Goal: Task Accomplishment & Management: Manage account settings

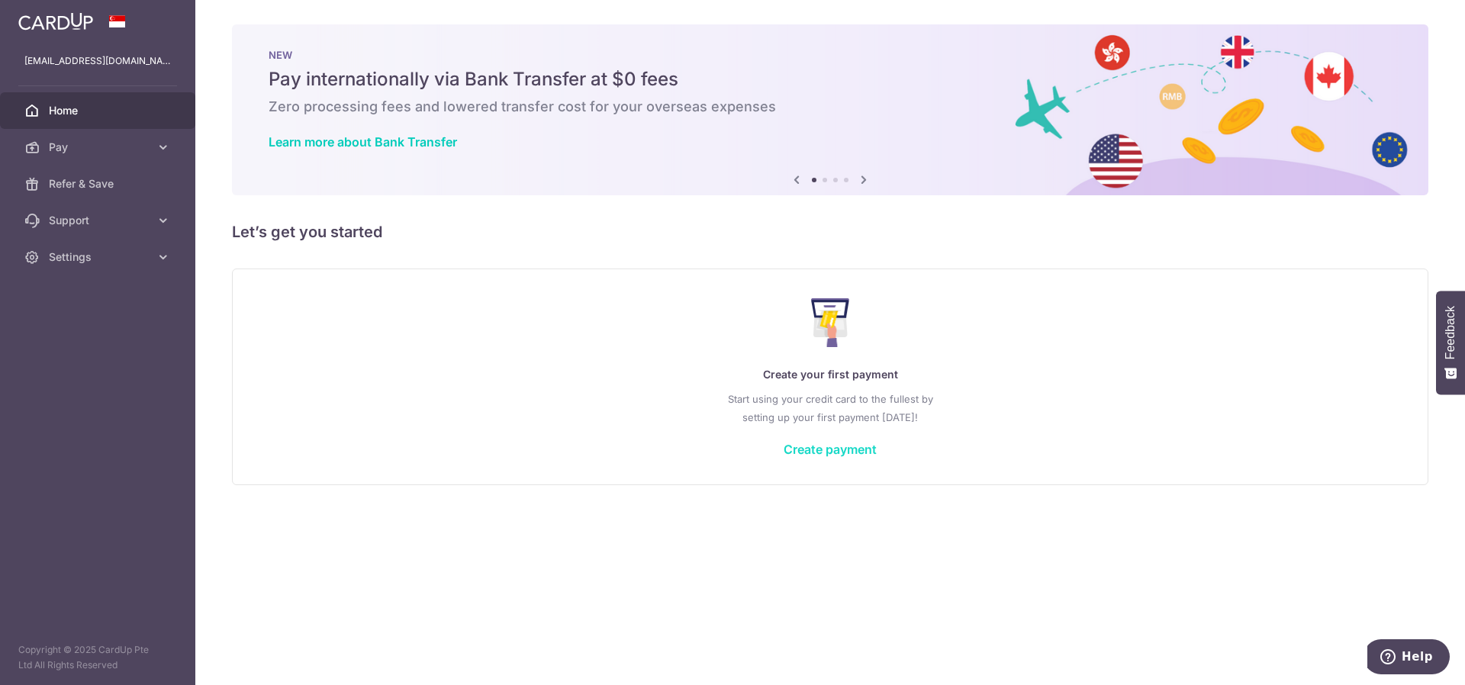
click at [827, 452] on link "Create payment" at bounding box center [830, 449] width 93 height 15
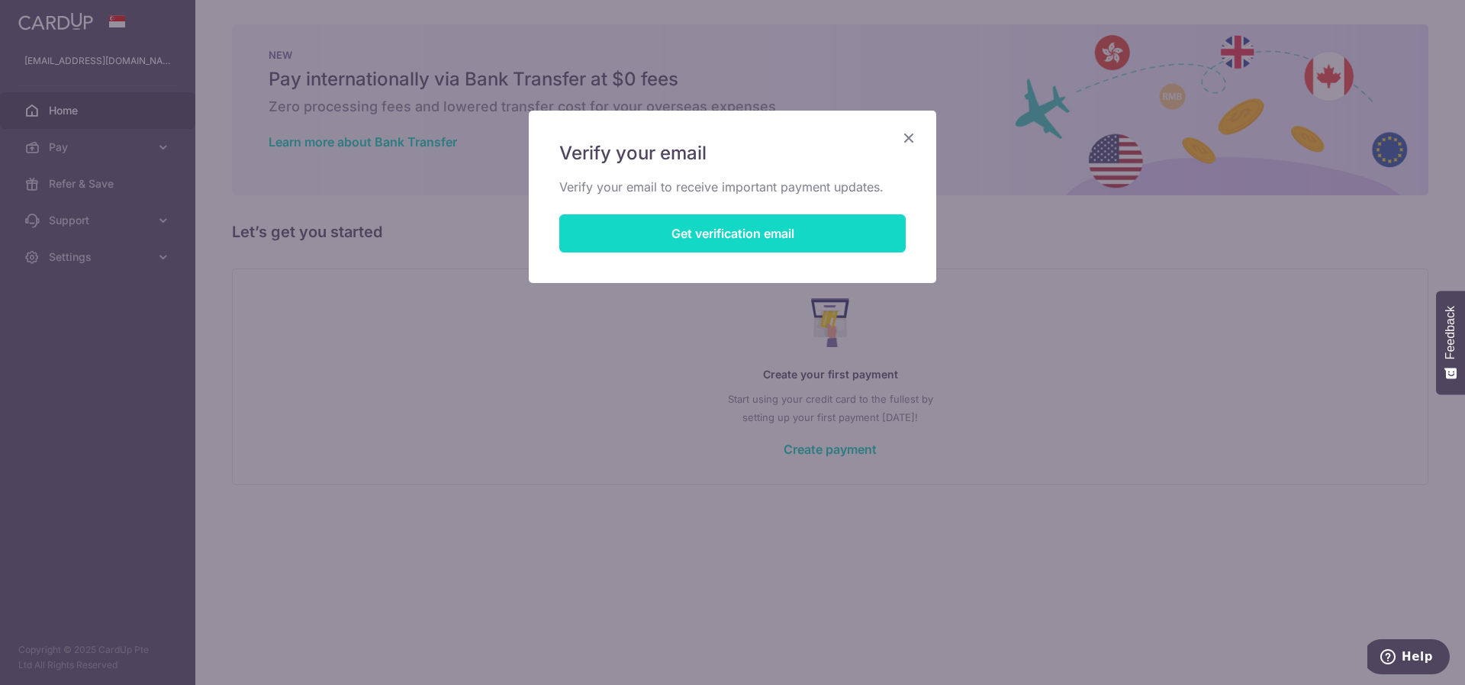
click at [769, 241] on button "Get verification email" at bounding box center [732, 233] width 346 height 38
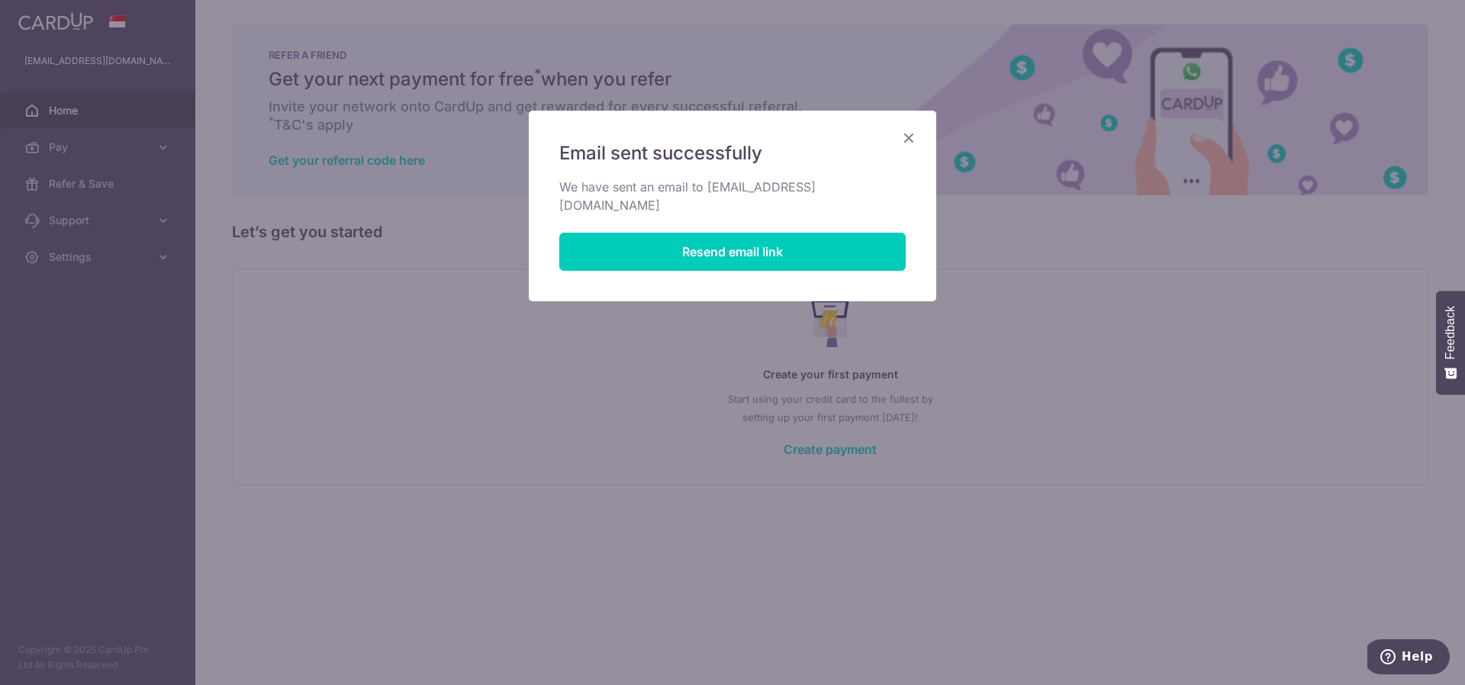
click at [904, 135] on icon "Close" at bounding box center [909, 137] width 18 height 19
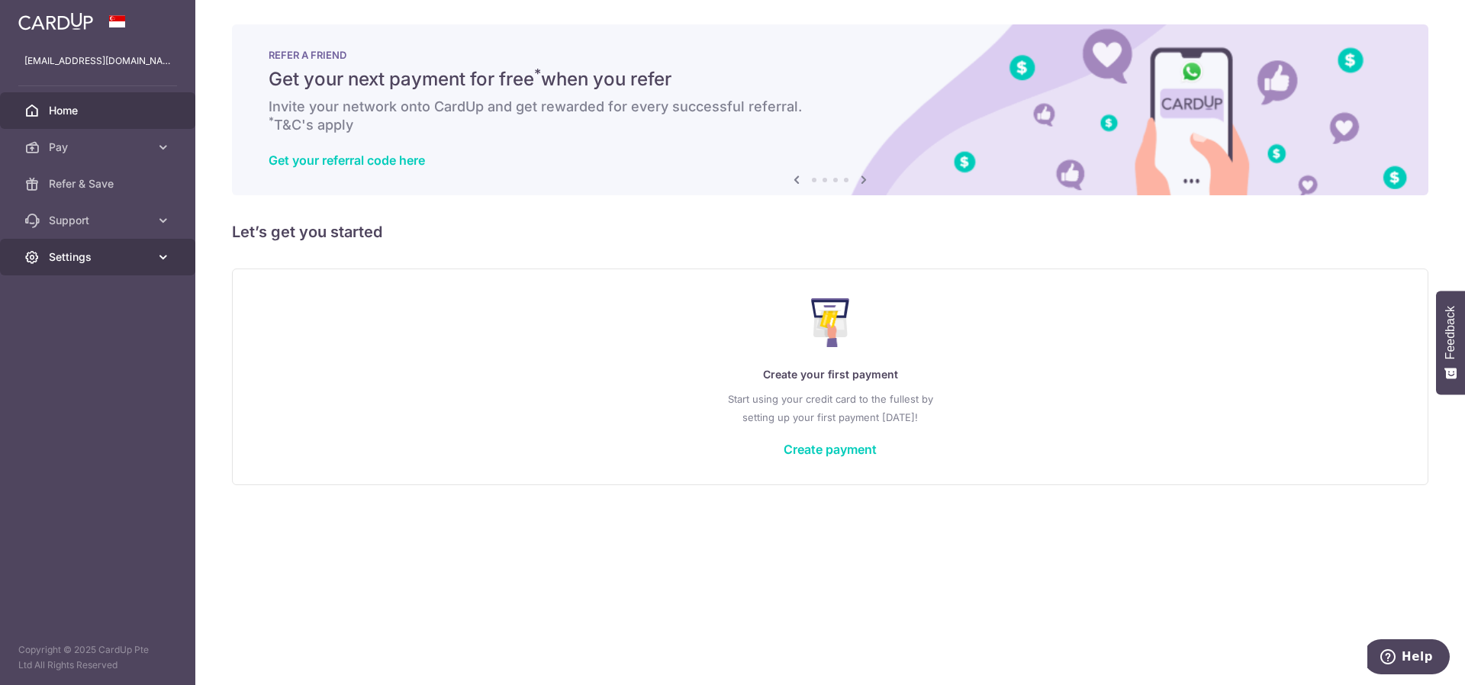
click at [137, 259] on span "Settings" at bounding box center [99, 257] width 101 height 15
click at [94, 329] on span "Logout" at bounding box center [99, 330] width 101 height 15
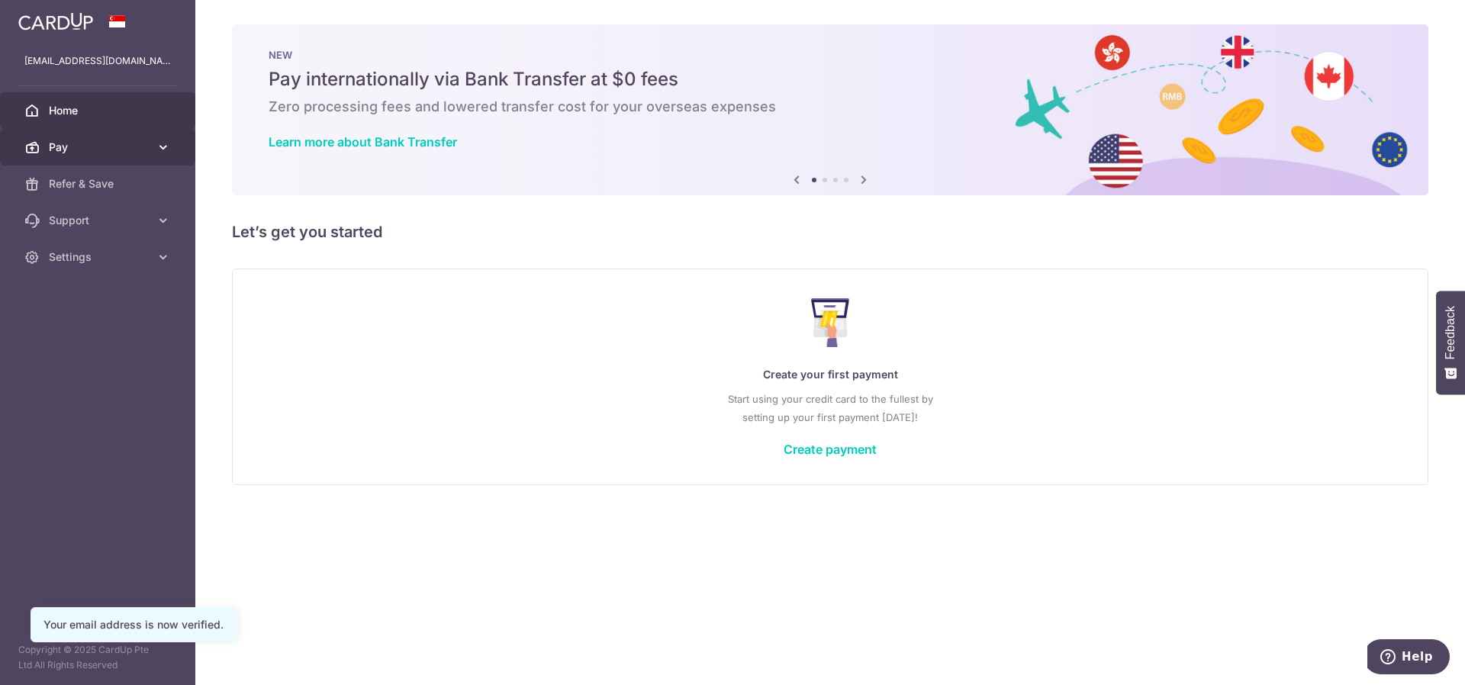
click at [143, 143] on span "Pay" at bounding box center [99, 147] width 101 height 15
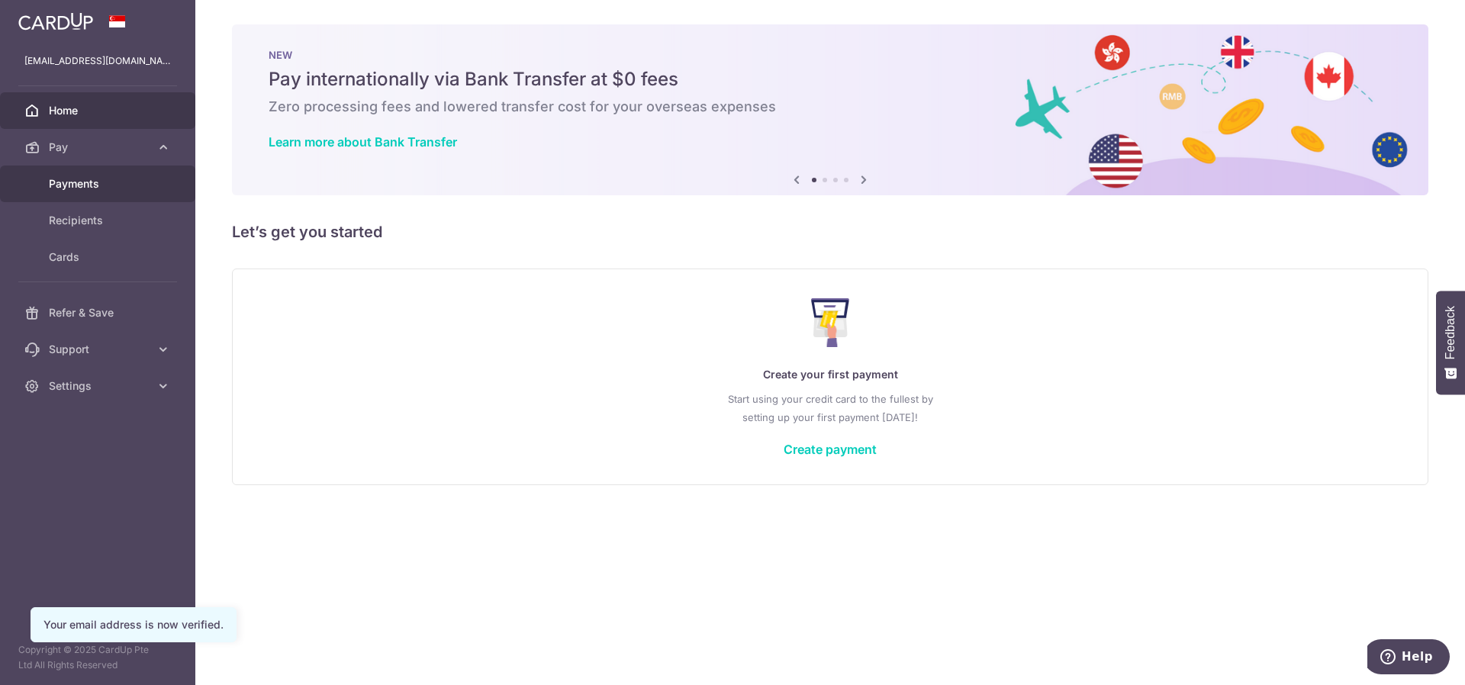
click at [98, 176] on link "Payments" at bounding box center [97, 184] width 195 height 37
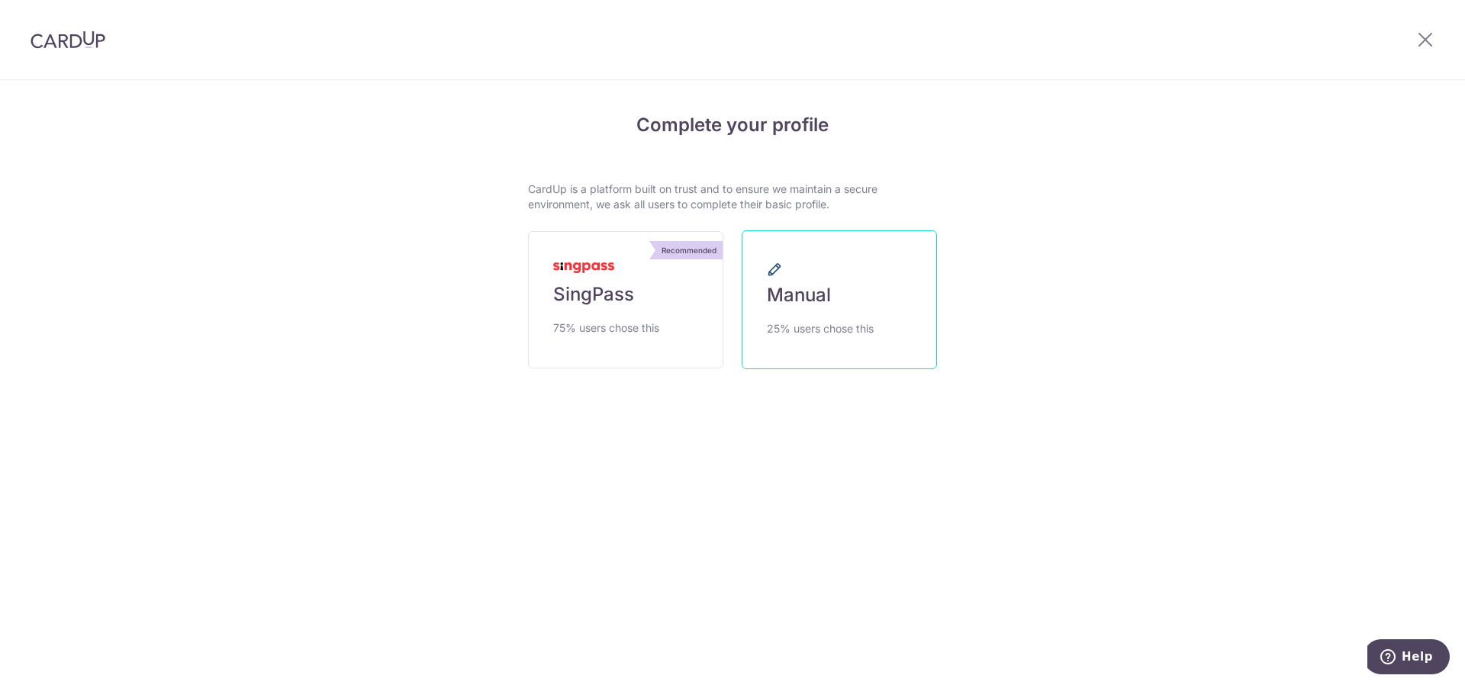
click at [846, 318] on link "Manual 25% users chose this" at bounding box center [839, 299] width 195 height 139
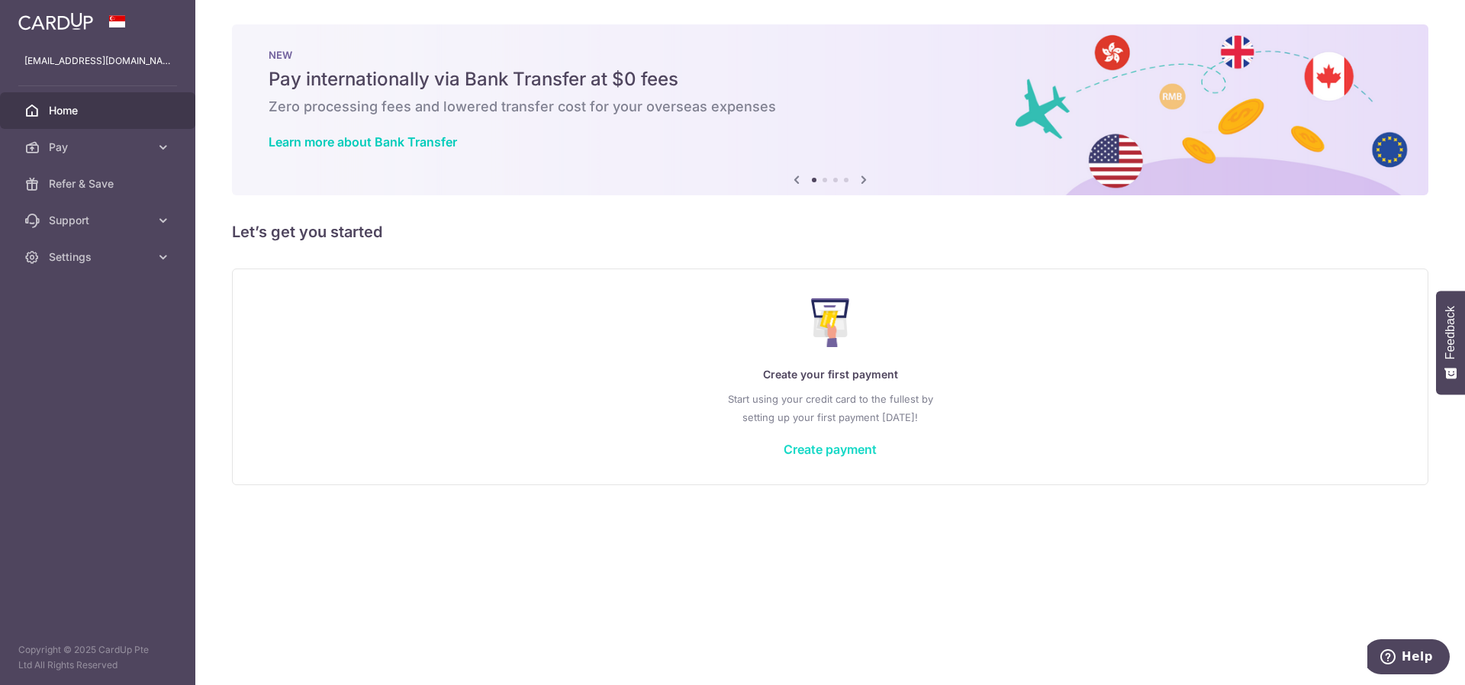
click at [820, 453] on link "Create payment" at bounding box center [830, 449] width 93 height 15
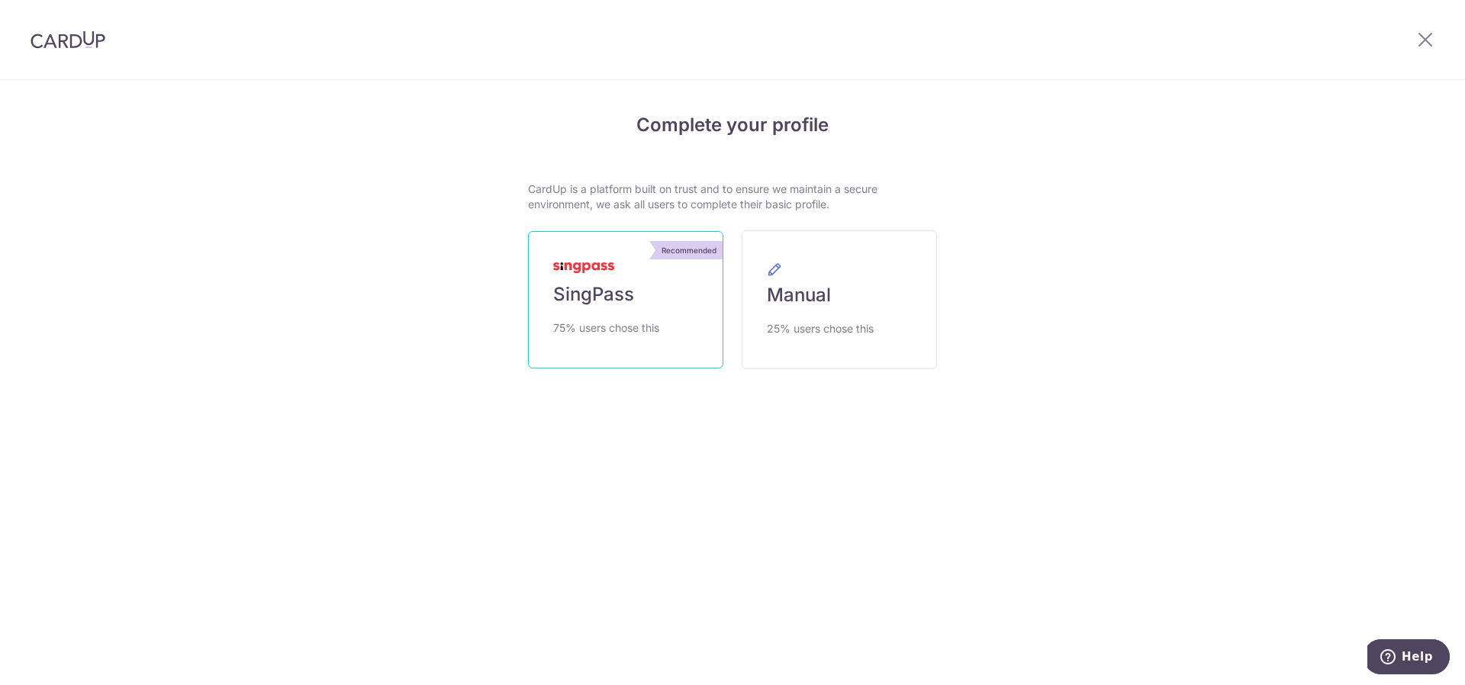
click at [630, 280] on link "Recommended SingPass 75% users chose this" at bounding box center [625, 299] width 195 height 137
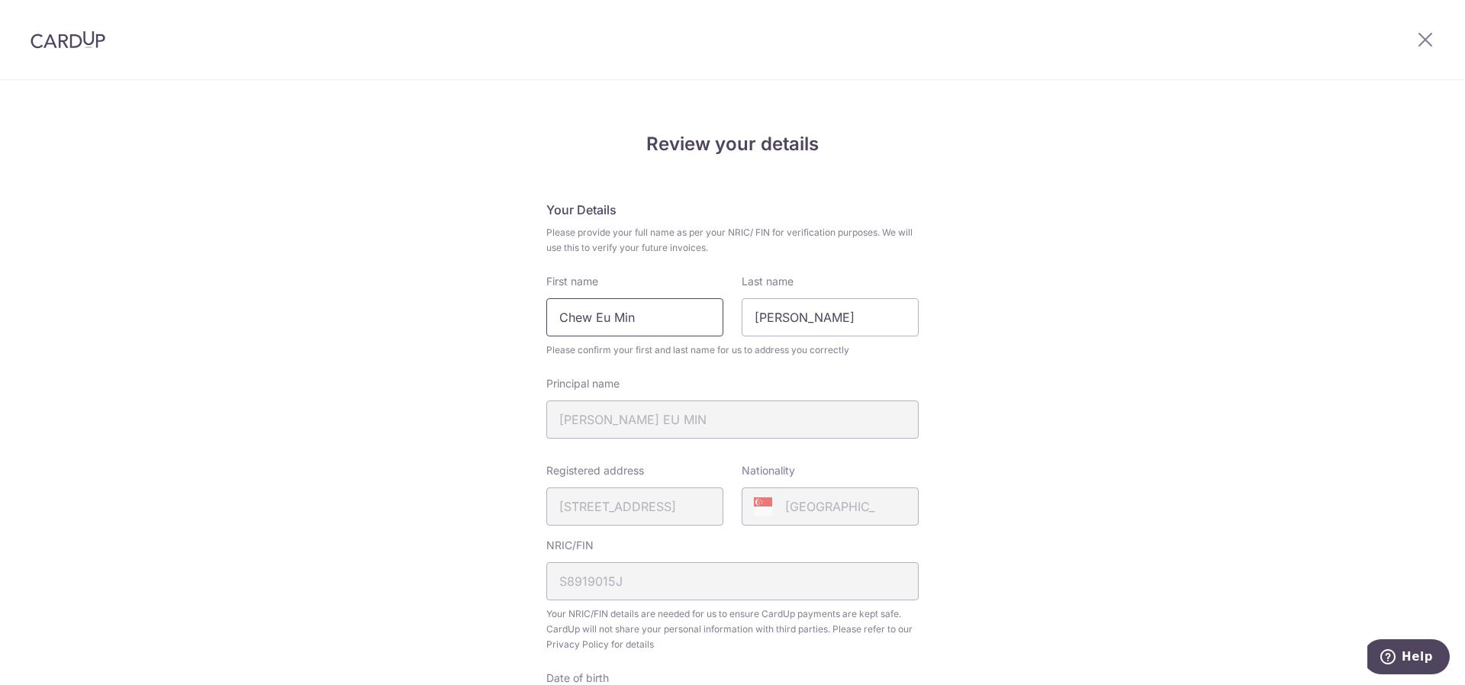
drag, startPoint x: 665, startPoint y: 315, endPoint x: 596, endPoint y: 327, distance: 70.4
click at [596, 327] on input "Chew Eu Min" at bounding box center [634, 317] width 177 height 38
click at [1030, 356] on div "Review your details Your Details Please provide your full name as per your NRIC…" at bounding box center [732, 605] width 1465 height 1049
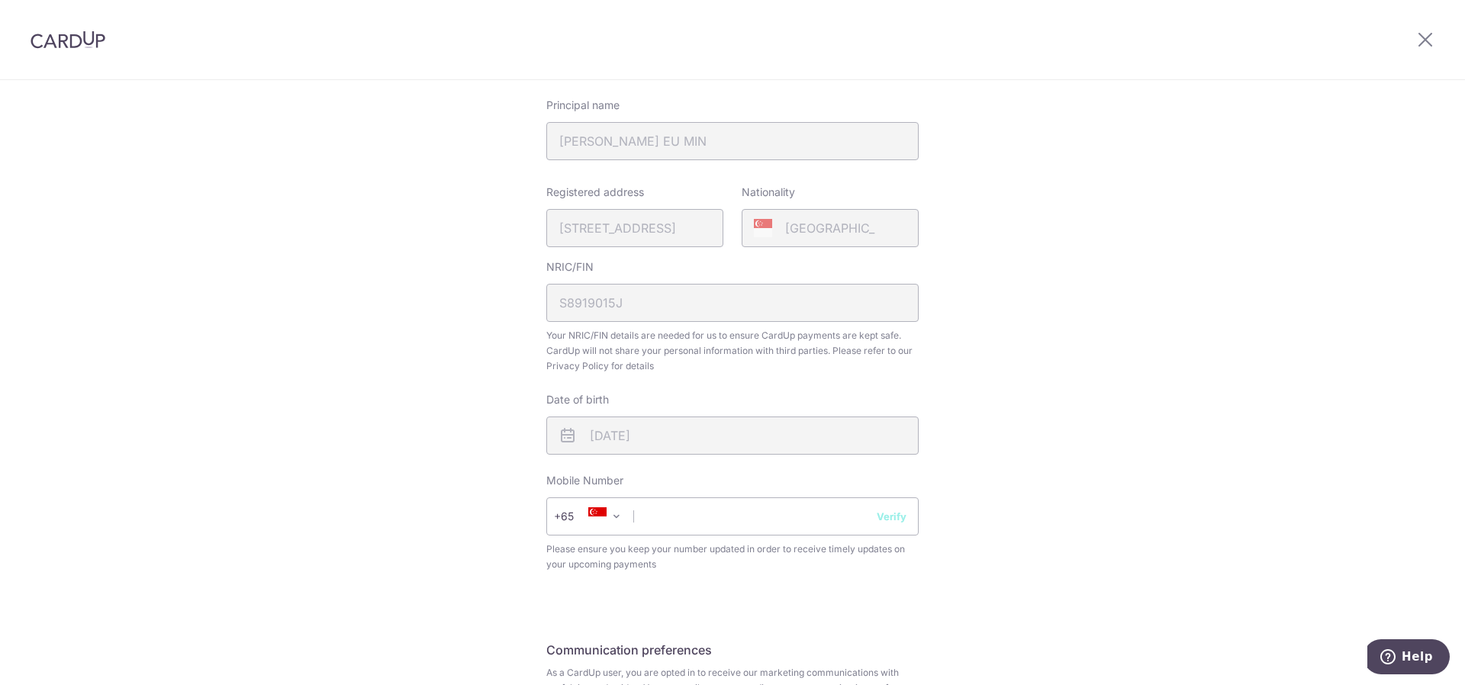
scroll to position [305, 0]
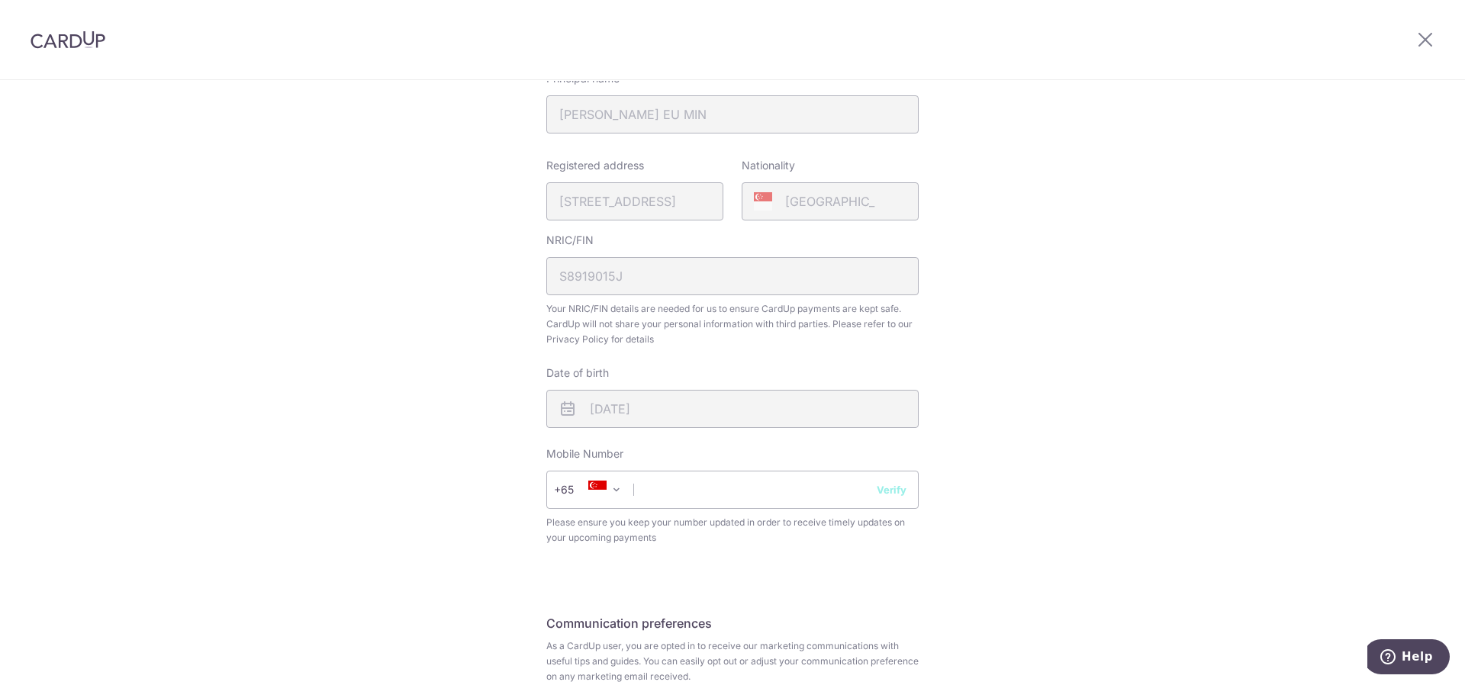
click at [730, 568] on div "Review your details Your Details Please provide your full name as per your NRIC…" at bounding box center [732, 283] width 372 height 916
click at [730, 502] on input "text" at bounding box center [732, 490] width 372 height 38
type input "9"
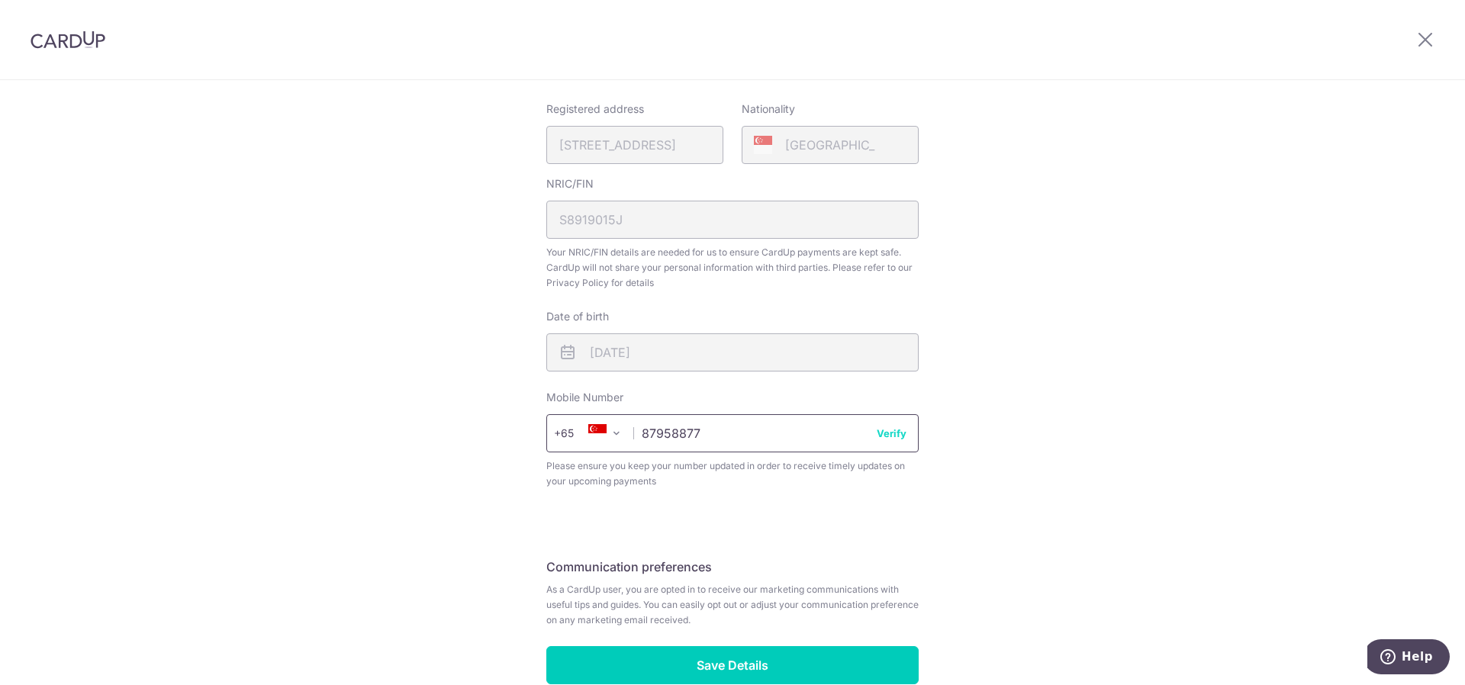
scroll to position [445, 0]
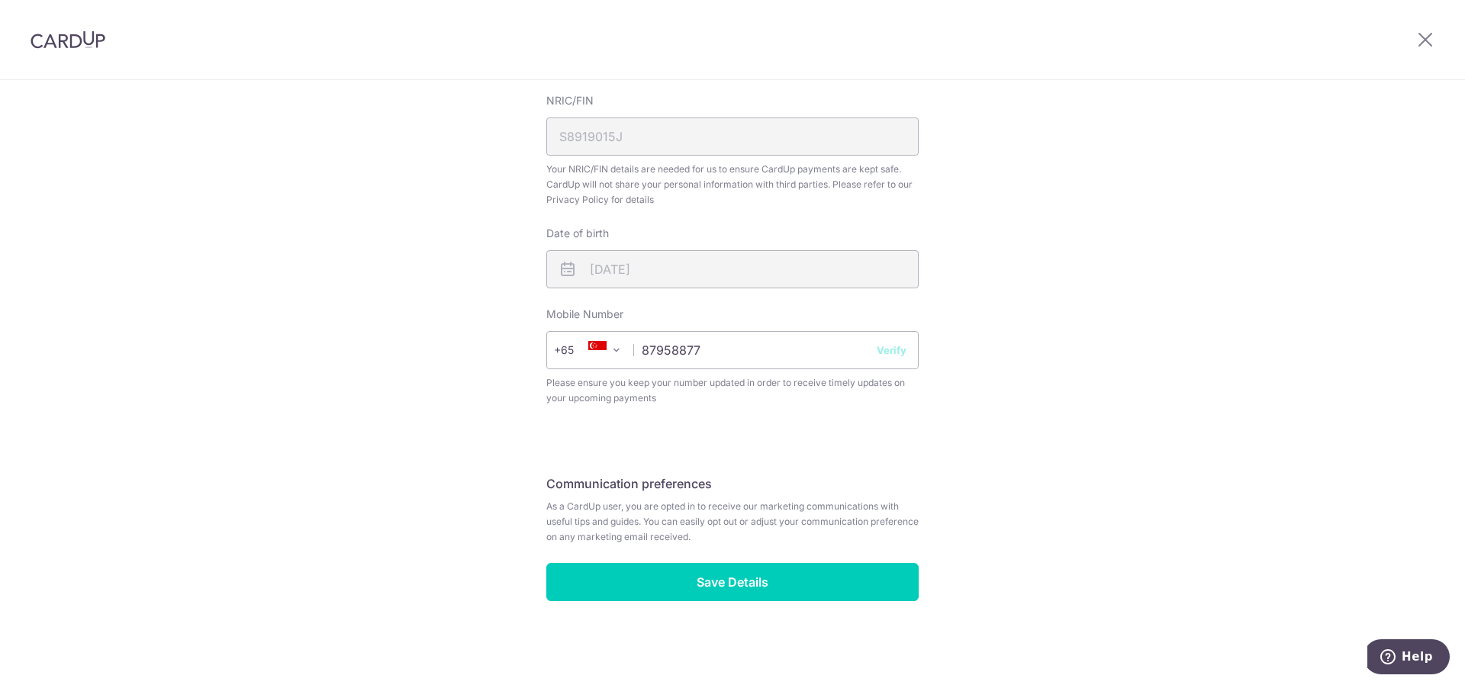
click at [888, 350] on button "Verify" at bounding box center [892, 350] width 30 height 15
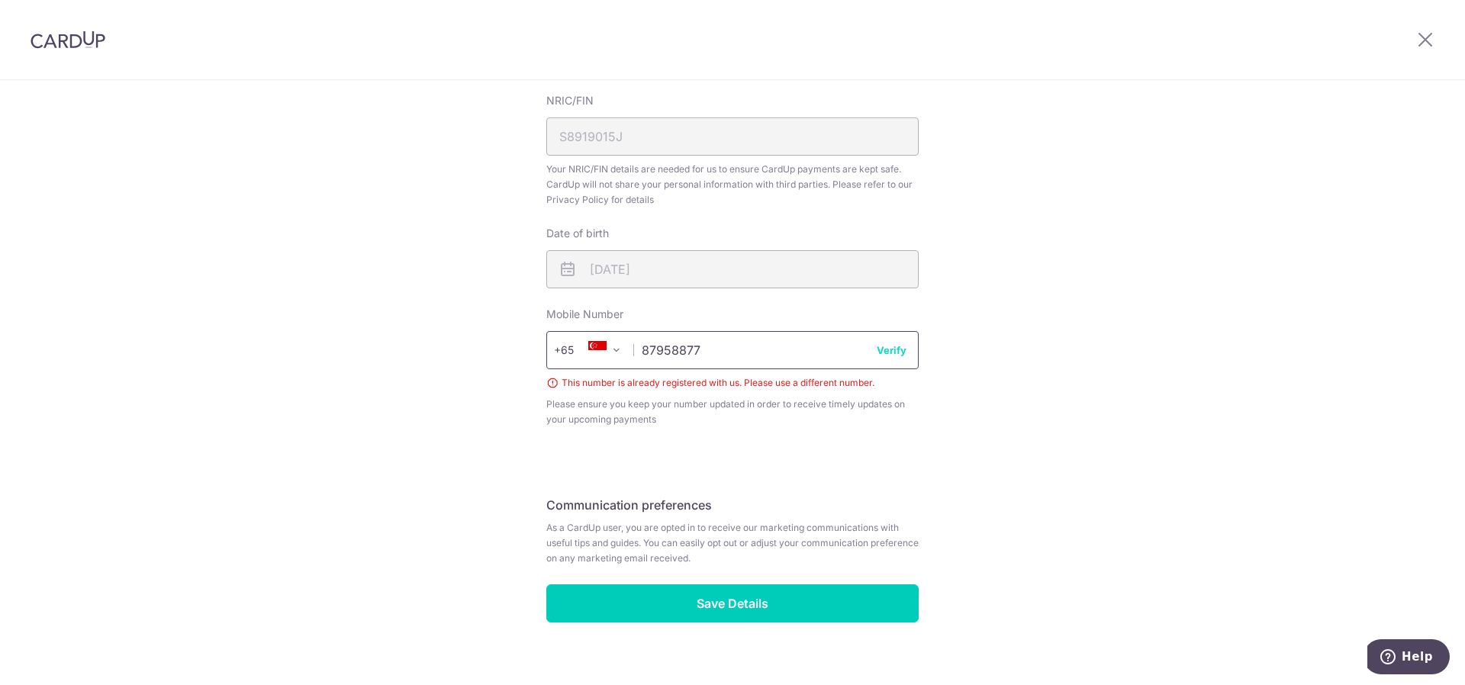
drag, startPoint x: 775, startPoint y: 353, endPoint x: 292, endPoint y: 330, distance: 483.7
click at [292, 330] on div "Review your details Your Details Please provide your full name as per your NRIC…" at bounding box center [732, 171] width 1465 height 1071
type input "92775234"
click at [888, 356] on button "Verify" at bounding box center [892, 350] width 30 height 15
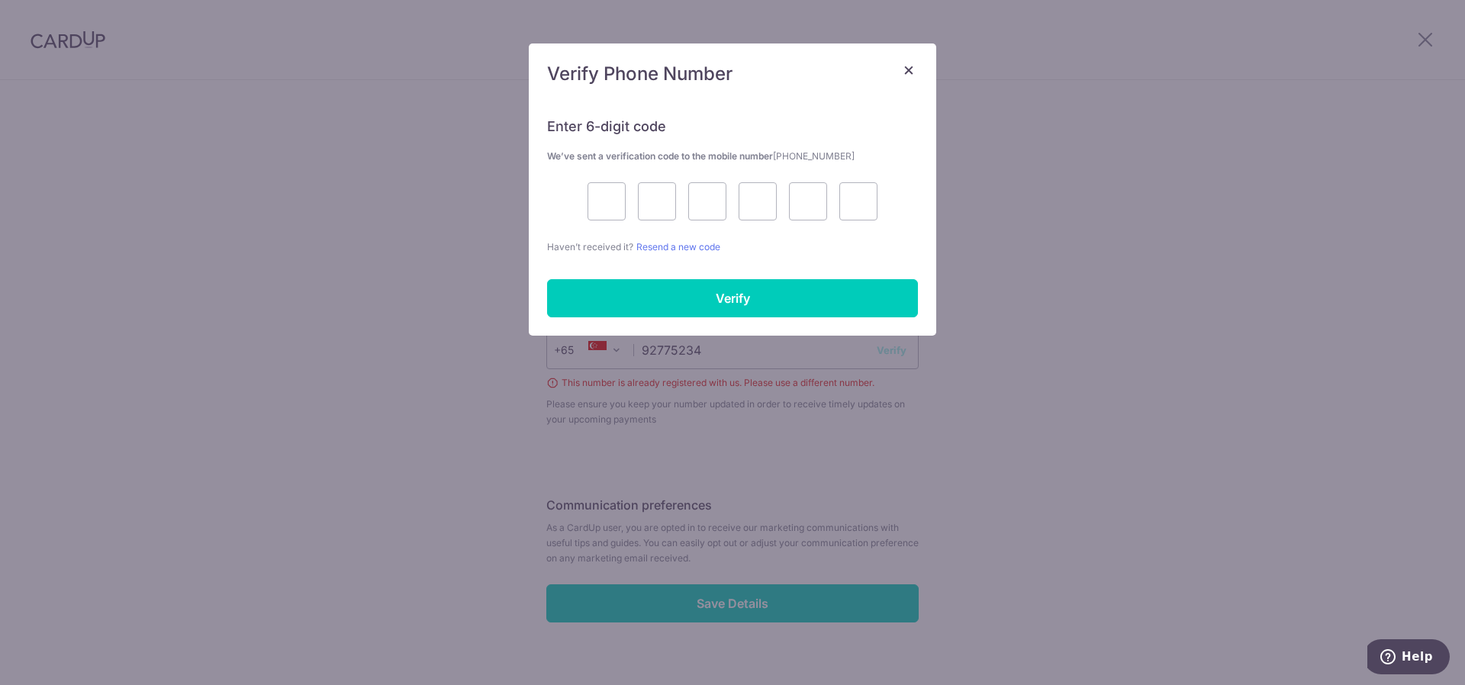
click at [890, 343] on div "× Verify Phone Number Enter 6-digit code We’ve sent a verification code to the …" at bounding box center [732, 342] width 1465 height 685
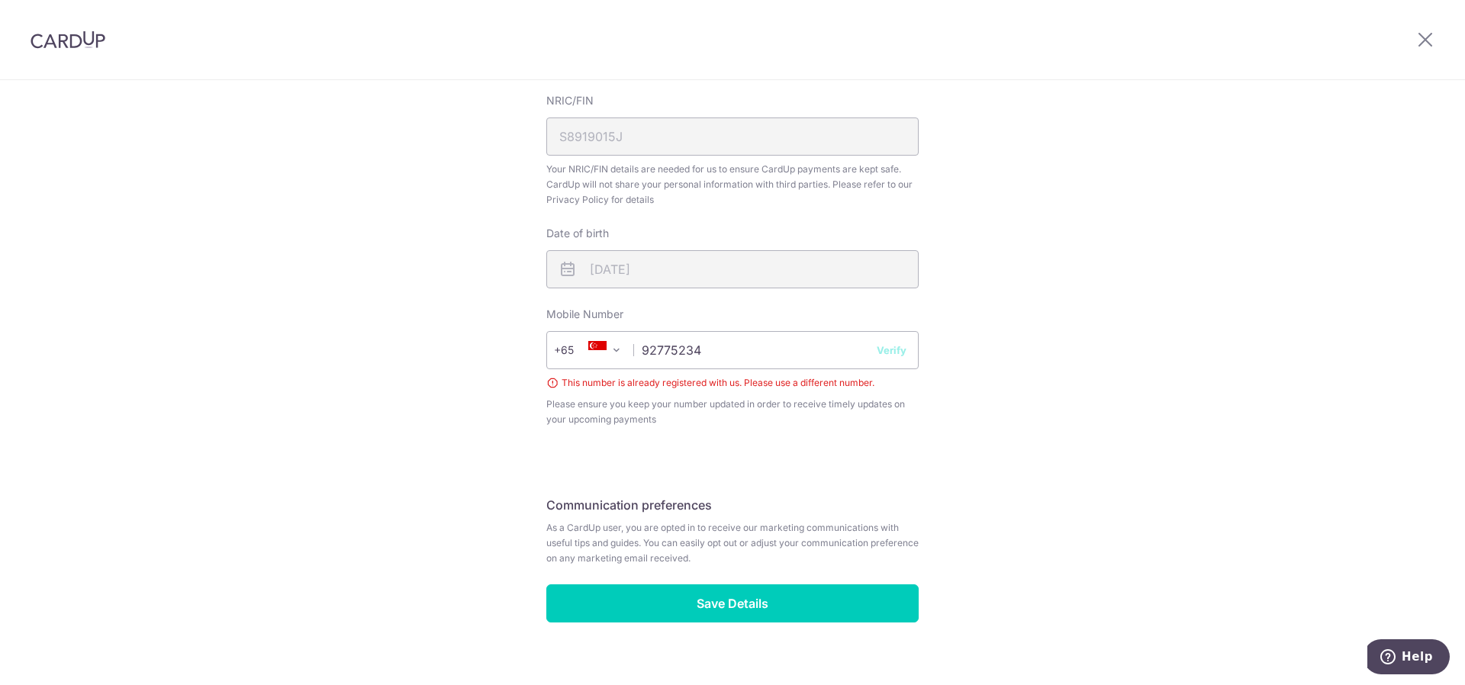
click at [890, 354] on button "Verify" at bounding box center [892, 350] width 30 height 15
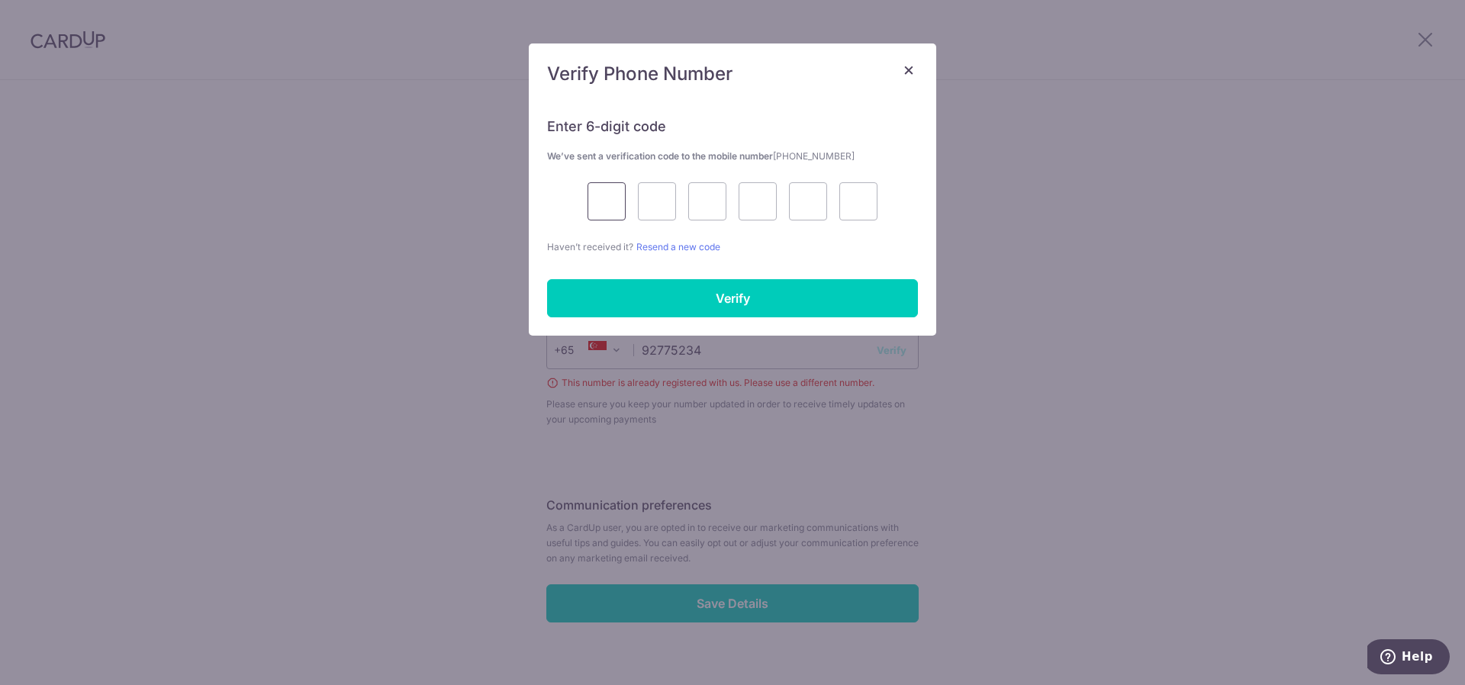
click at [595, 187] on input "text" at bounding box center [607, 201] width 38 height 38
type input "9"
type input "8"
type input "3"
type input "8"
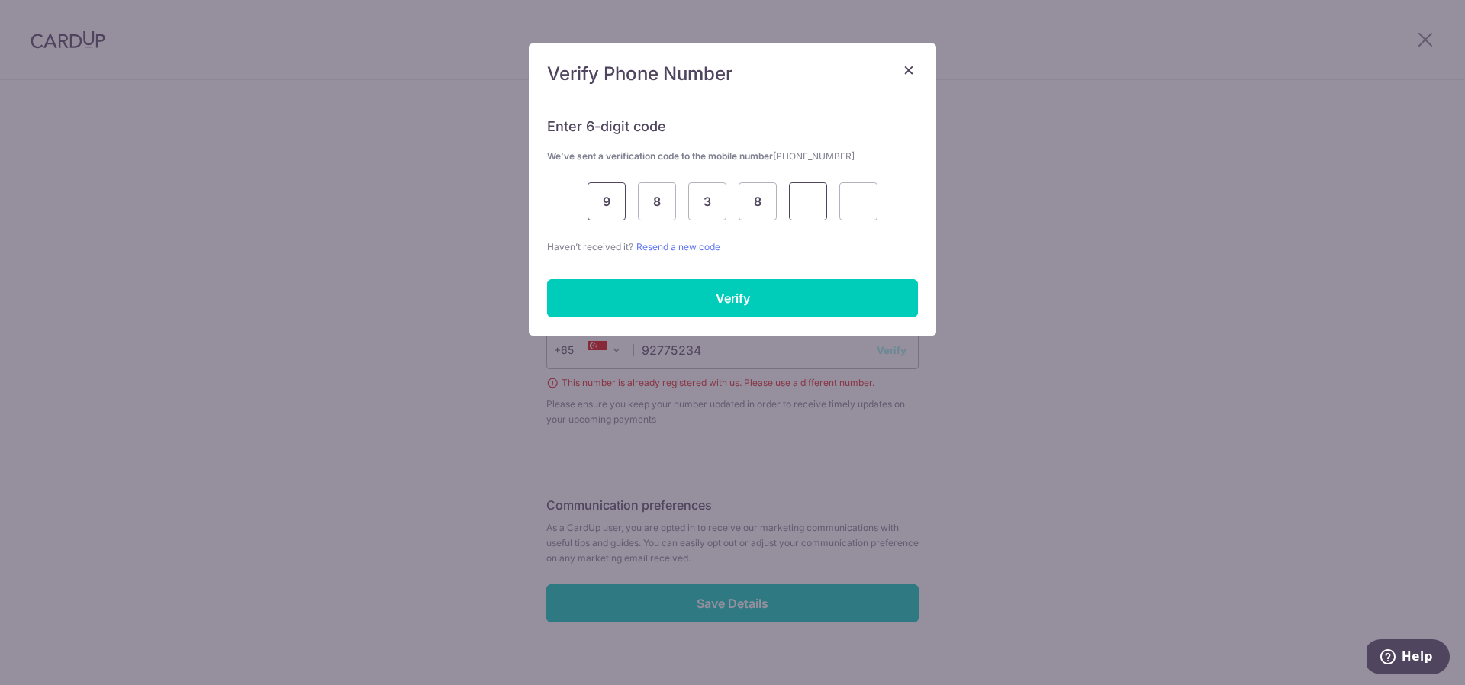
type input "8"
type input "4"
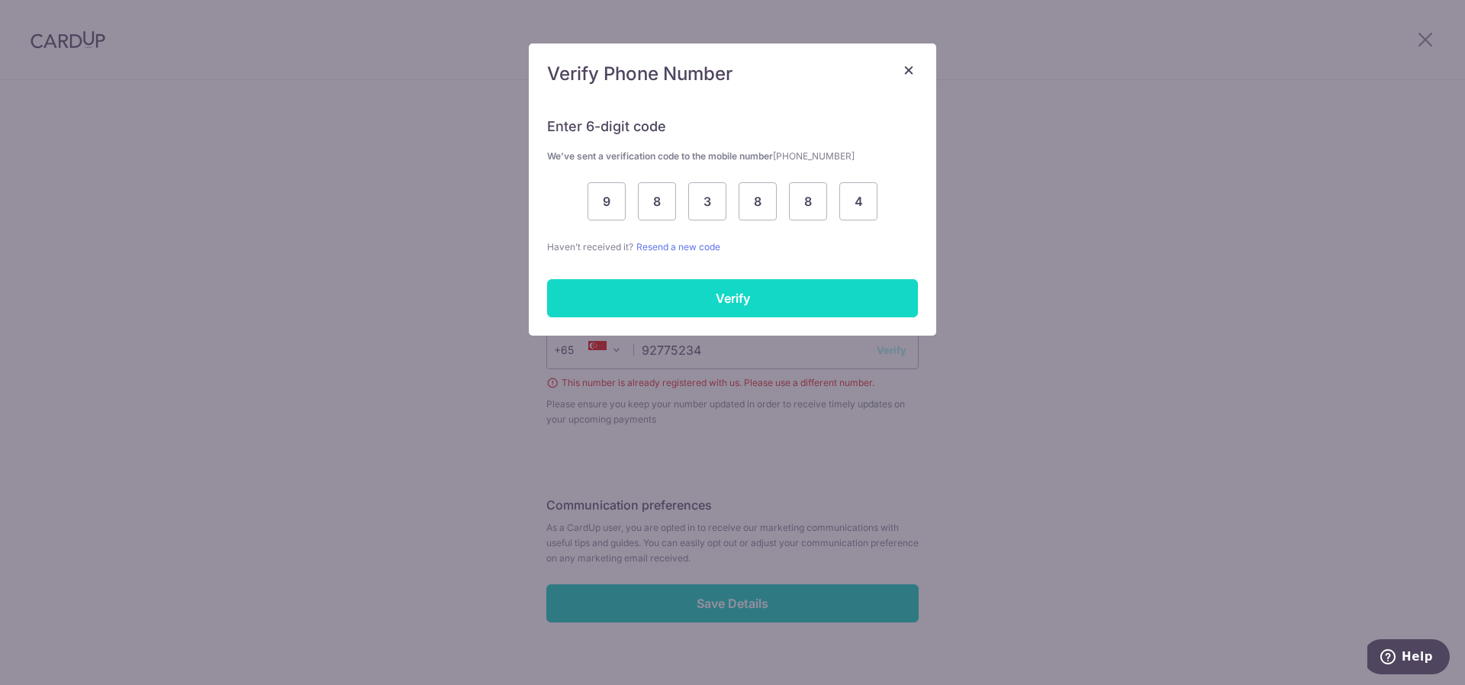
click at [648, 312] on input "Verify" at bounding box center [732, 298] width 371 height 38
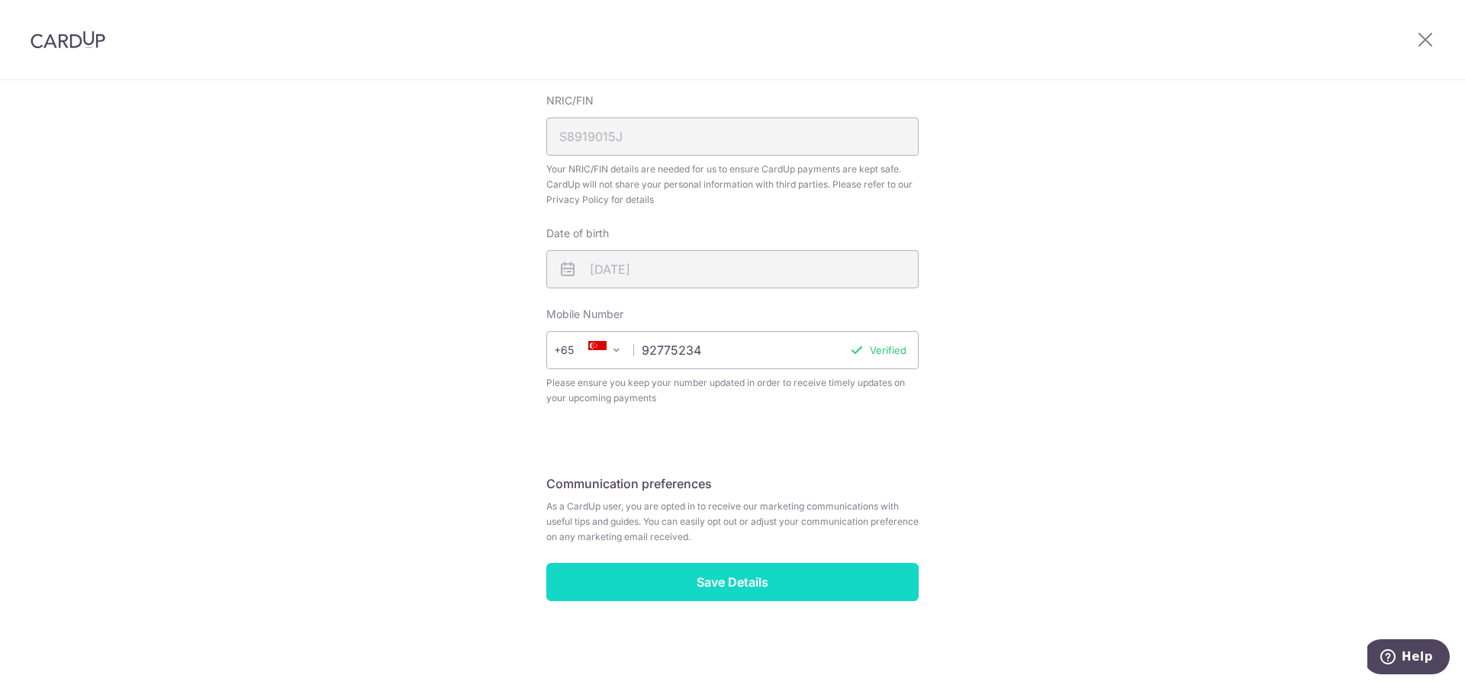
click at [796, 578] on input "Save Details" at bounding box center [732, 582] width 372 height 38
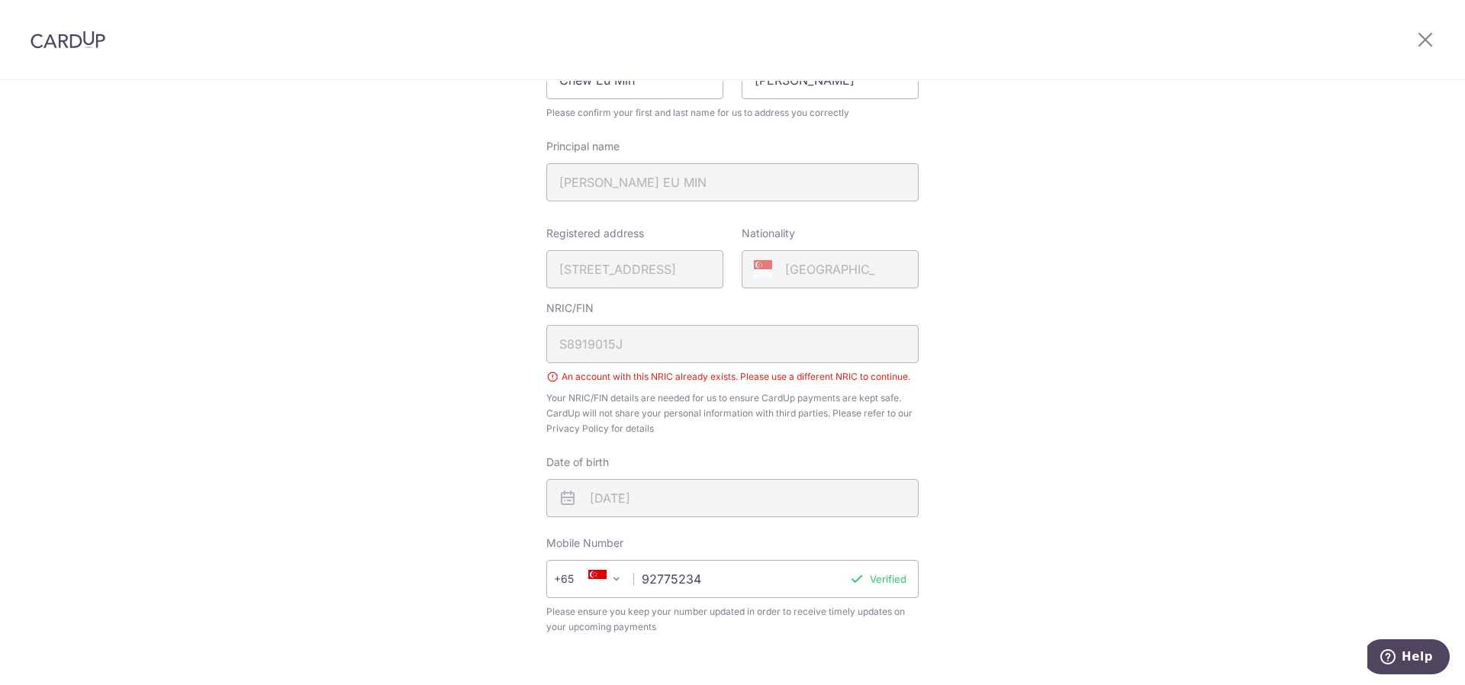
click at [640, 338] on div "NRIC/FIN S8919015J An account with this NRIC already exists. Please use a diffe…" at bounding box center [732, 369] width 372 height 136
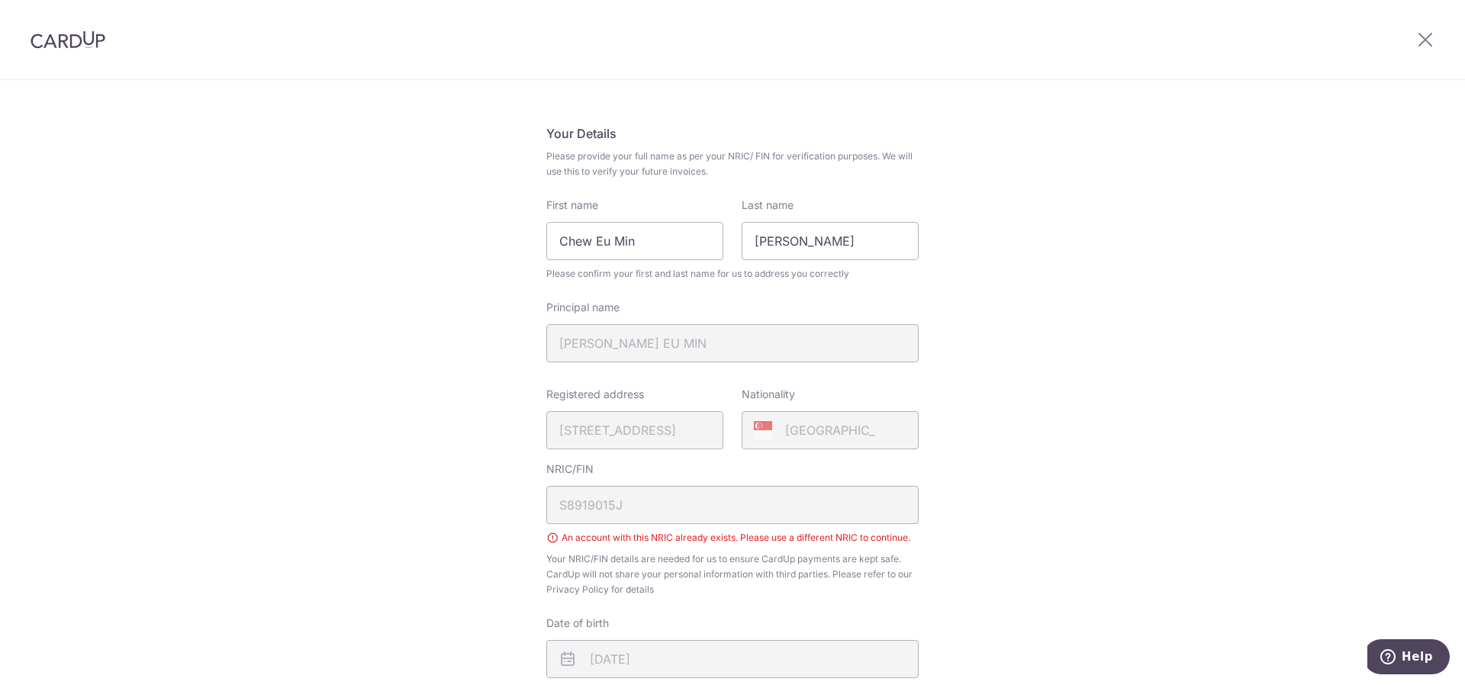
scroll to position [466, 0]
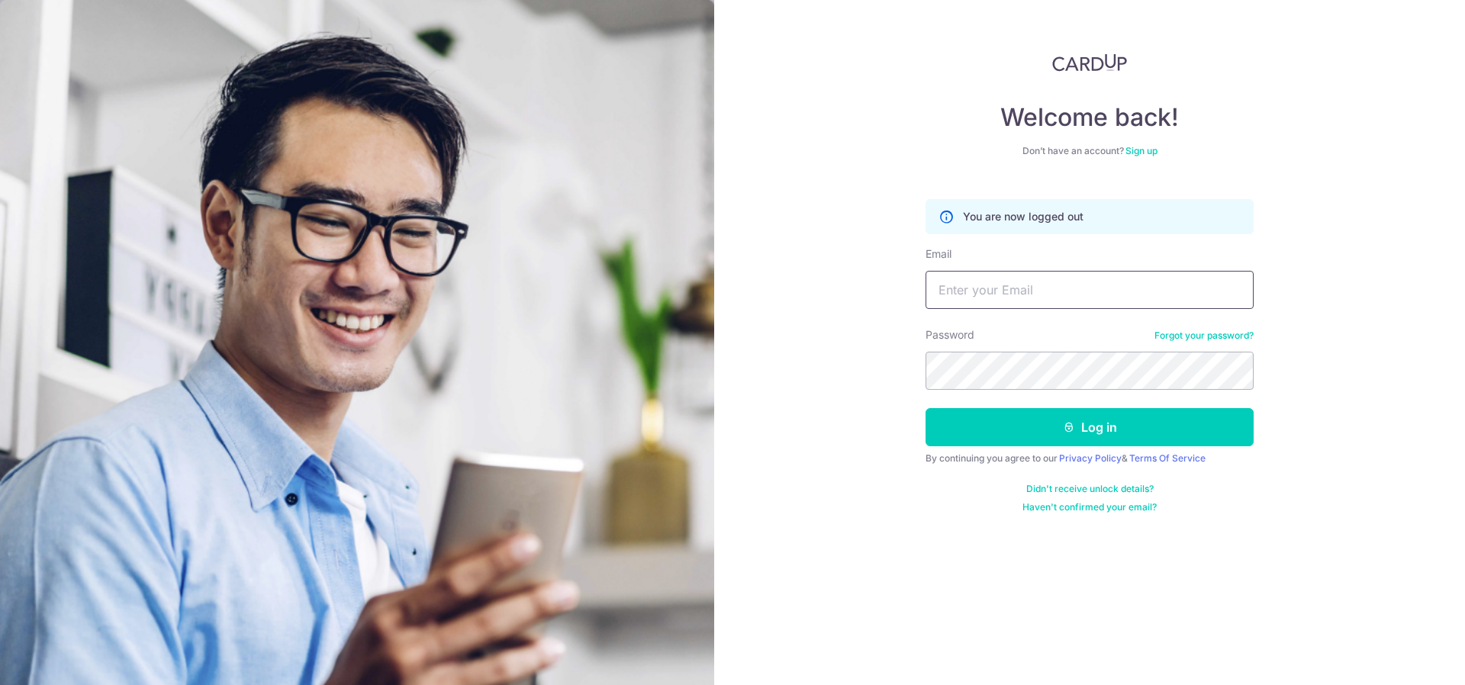
click at [1080, 283] on input "Email" at bounding box center [1090, 290] width 328 height 38
type input "[EMAIL_ADDRESS][DOMAIN_NAME]"
click at [926, 408] on button "Log in" at bounding box center [1090, 427] width 328 height 38
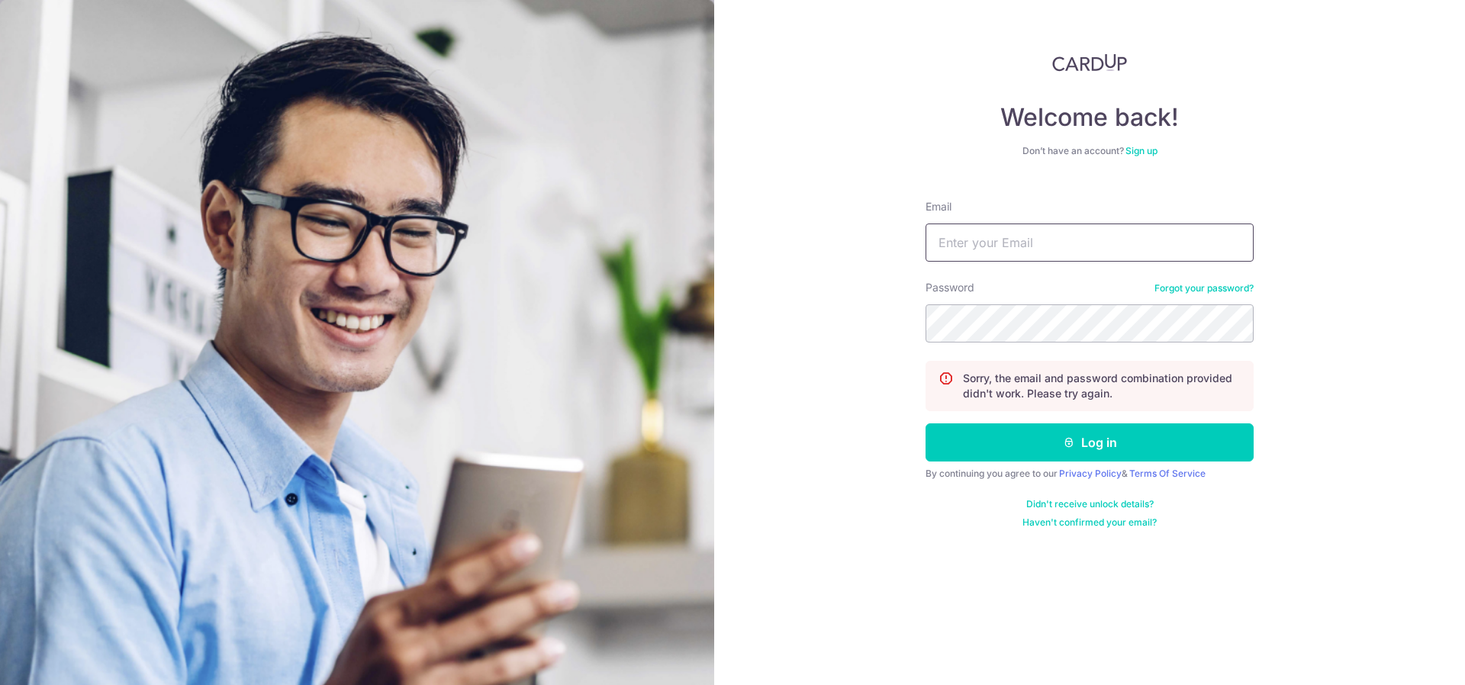
click at [1021, 260] on input "Email" at bounding box center [1090, 243] width 328 height 38
click at [1020, 252] on input "Email" at bounding box center [1090, 243] width 328 height 38
type input "[EMAIL_ADDRESS][DOMAIN_NAME]"
click at [926, 424] on button "Log in" at bounding box center [1090, 443] width 328 height 38
click at [1039, 265] on form "Email Password Forgot your password? Sorry, the email and password combination …" at bounding box center [1090, 358] width 328 height 341
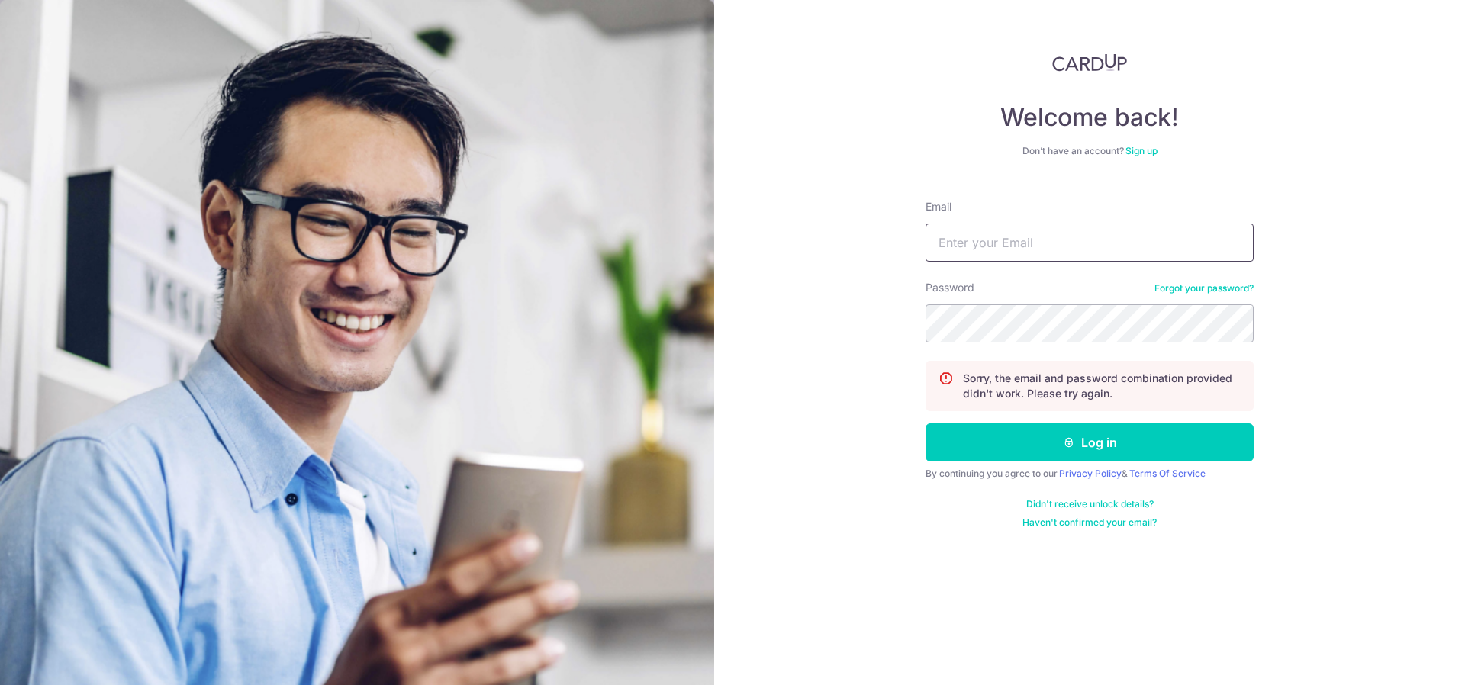
click at [1034, 253] on input "Email" at bounding box center [1090, 243] width 328 height 38
type input "autoheartsg@gmail.com"
click at [926, 424] on button "Log in" at bounding box center [1090, 443] width 328 height 38
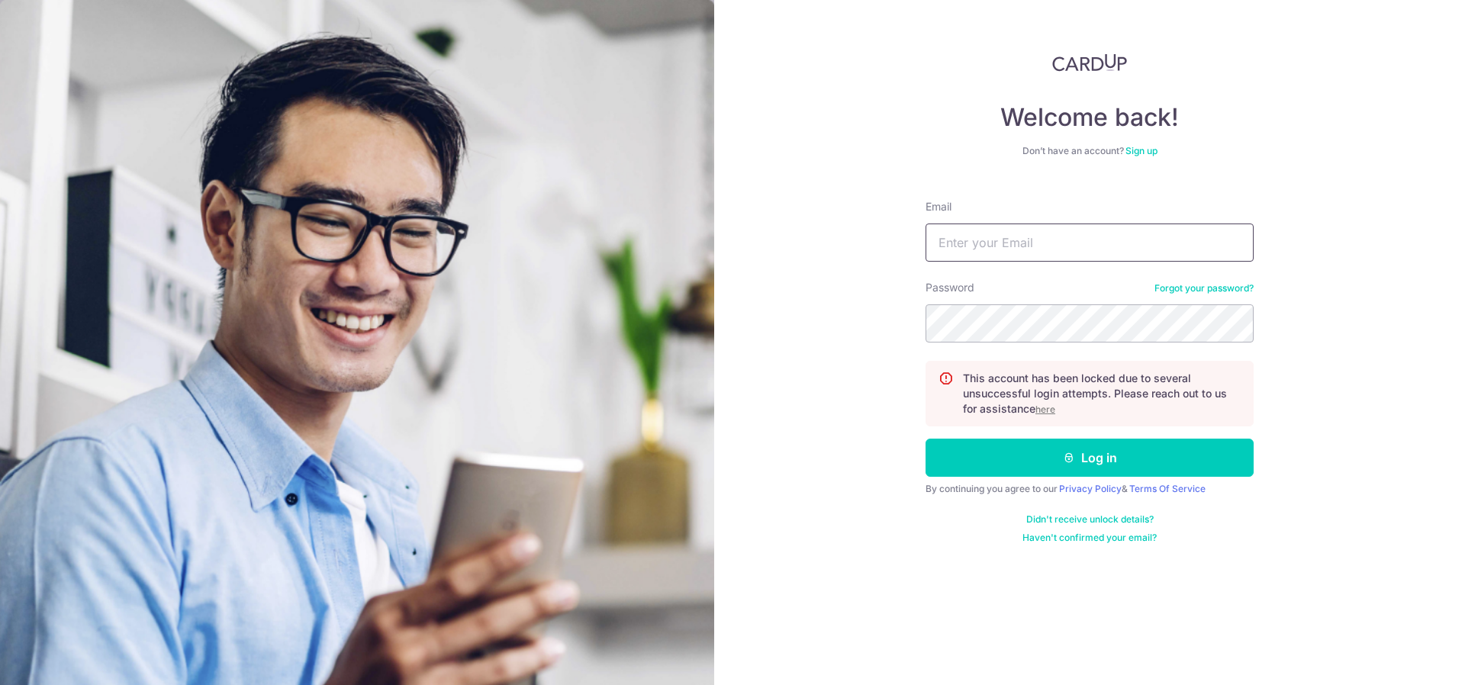
click at [1101, 254] on input "Email" at bounding box center [1090, 243] width 328 height 38
click at [1304, 186] on div "Welcome back! Don’t have an account? Sign up Email Password Forgot your passwor…" at bounding box center [1089, 342] width 751 height 685
click at [981, 247] on input "Email" at bounding box center [1090, 243] width 328 height 38
click at [840, 465] on div "Welcome back! Don’t have an account? Sign up Email Password Forgot your passwor…" at bounding box center [1089, 342] width 751 height 685
click at [1184, 288] on link "Forgot your password?" at bounding box center [1204, 288] width 99 height 12
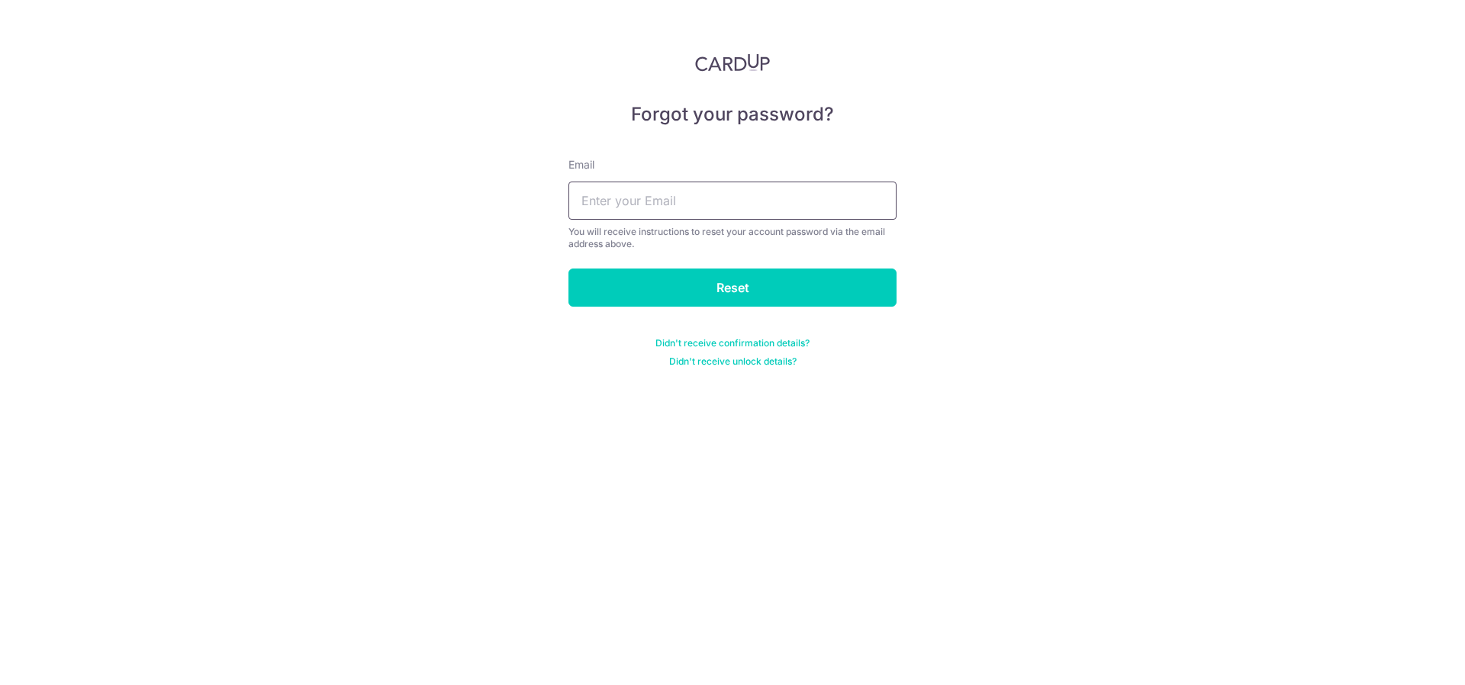
click at [691, 211] on input "text" at bounding box center [733, 201] width 328 height 38
type input "autoheartsg@gmail.com"
click at [714, 308] on form "Email autoheartsg@gmail.com You will receive instructions to reset your account…" at bounding box center [733, 253] width 328 height 229
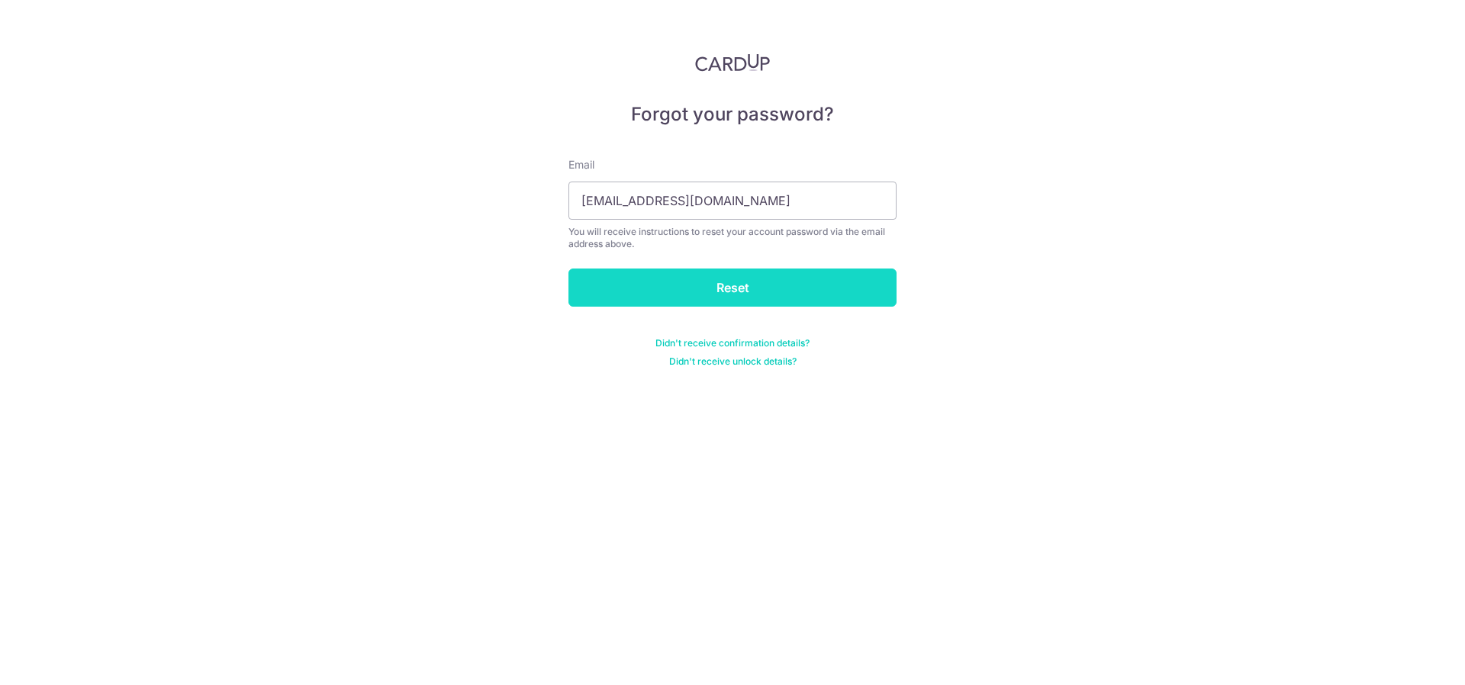
click at [712, 290] on input "Reset" at bounding box center [733, 288] width 328 height 38
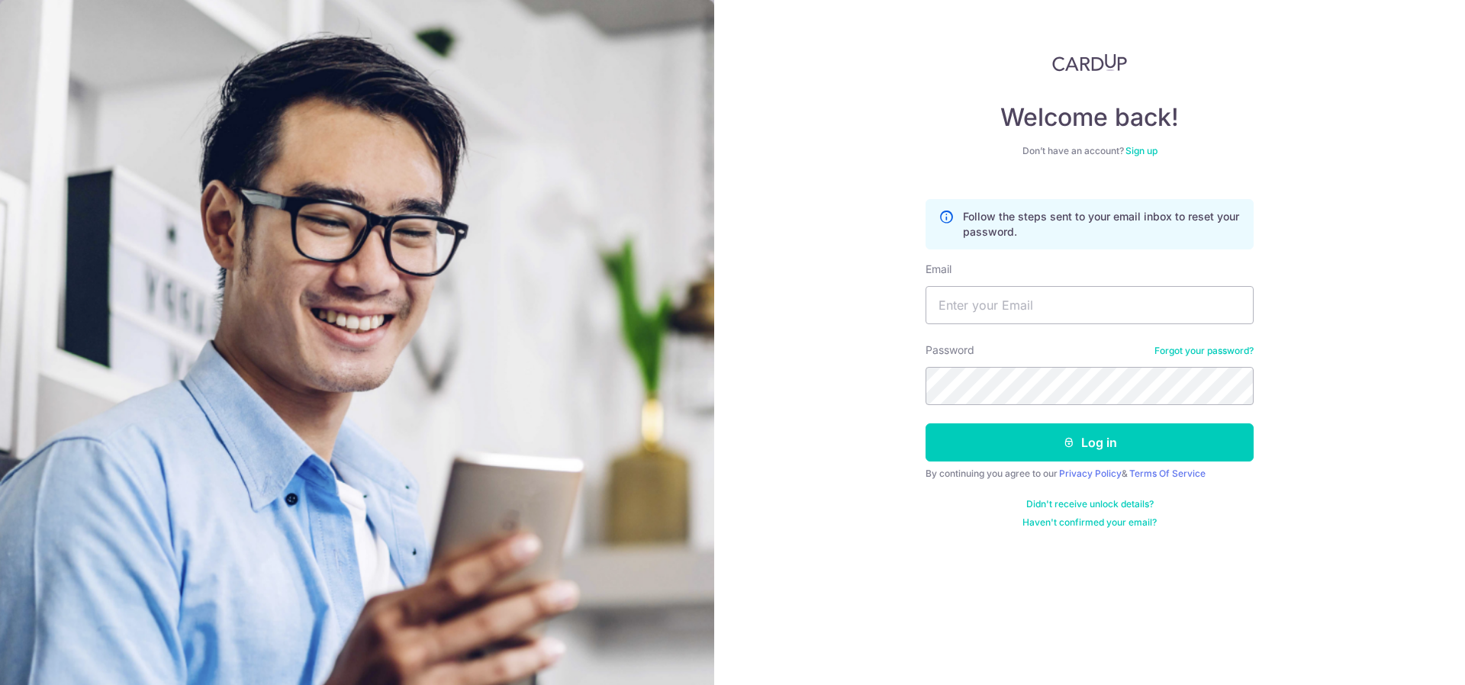
click at [1069, 501] on link "Didn't receive unlock details?" at bounding box center [1089, 504] width 127 height 12
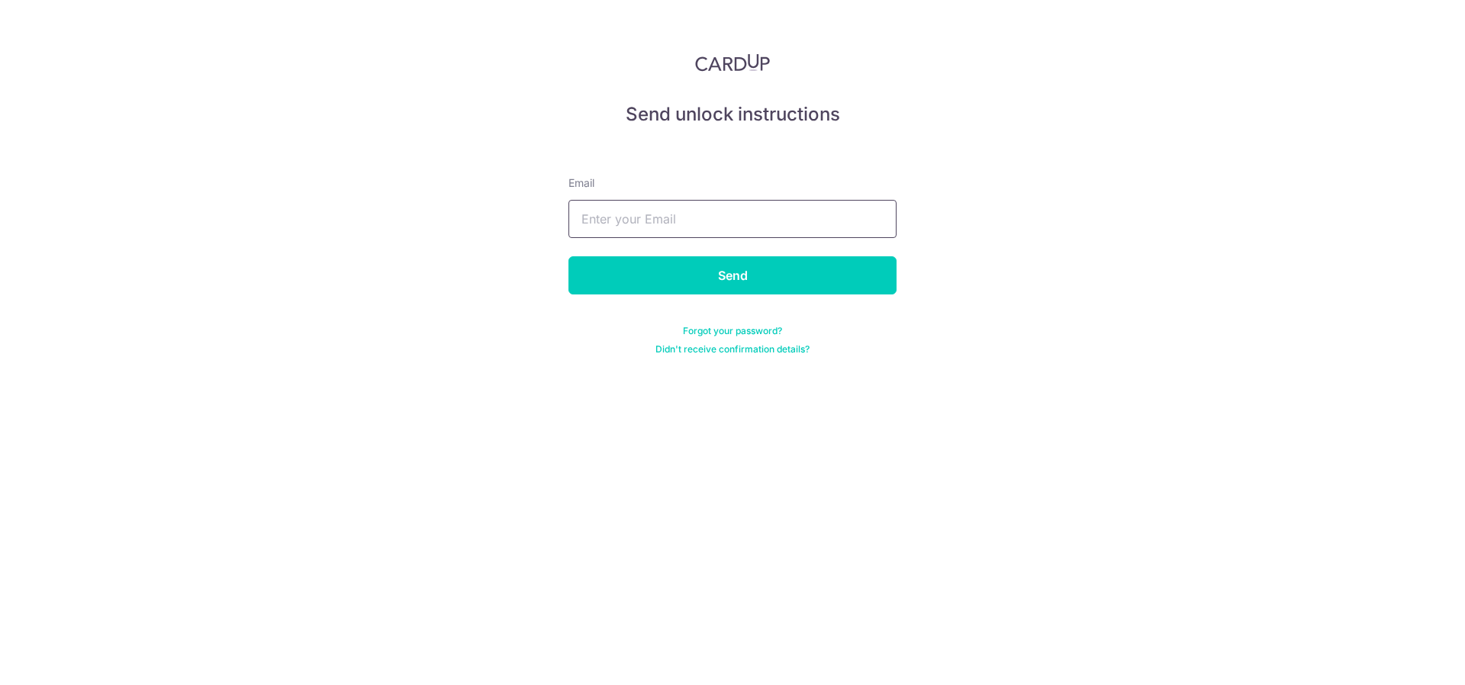
click at [754, 219] on input "text" at bounding box center [733, 219] width 328 height 38
type input "[EMAIL_ADDRESS][DOMAIN_NAME]"
click at [693, 284] on input "Send" at bounding box center [733, 275] width 328 height 38
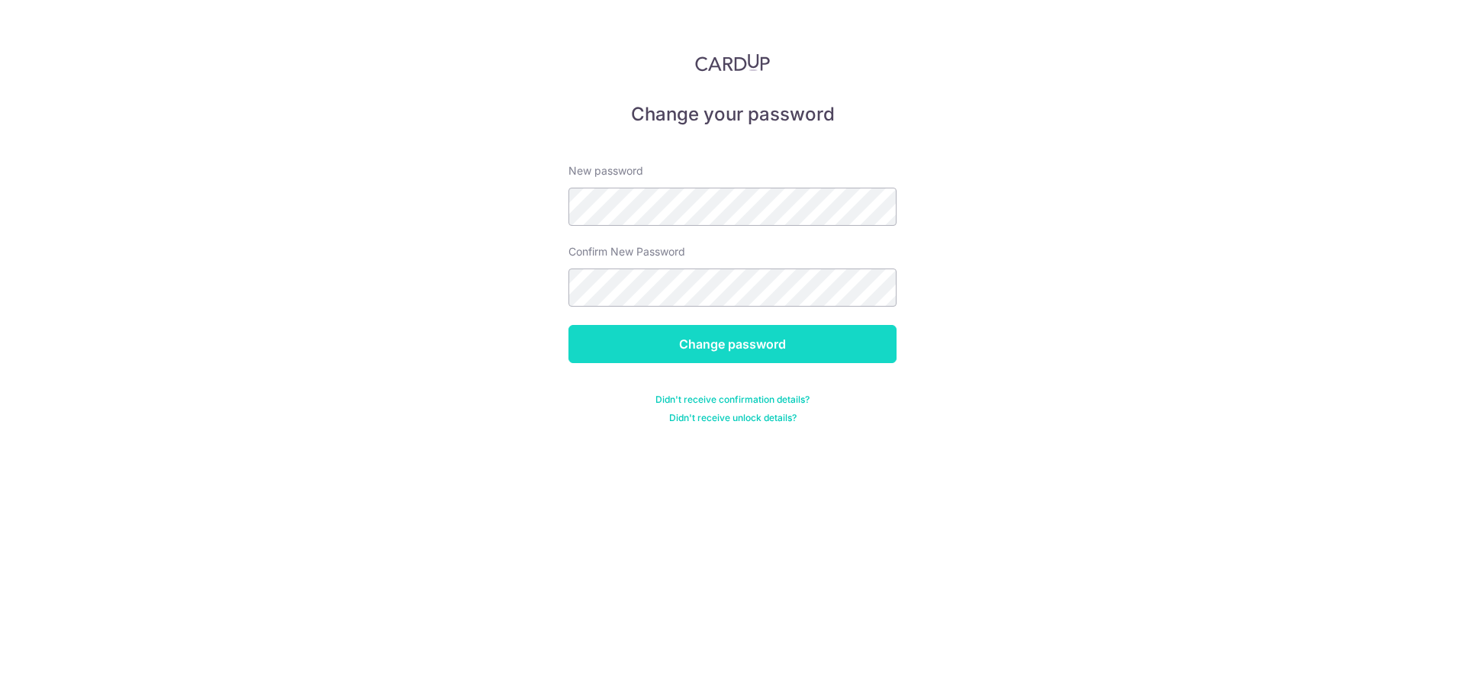
click at [732, 341] on input "Change password" at bounding box center [733, 344] width 328 height 38
